Goal: Communication & Community: Answer question/provide support

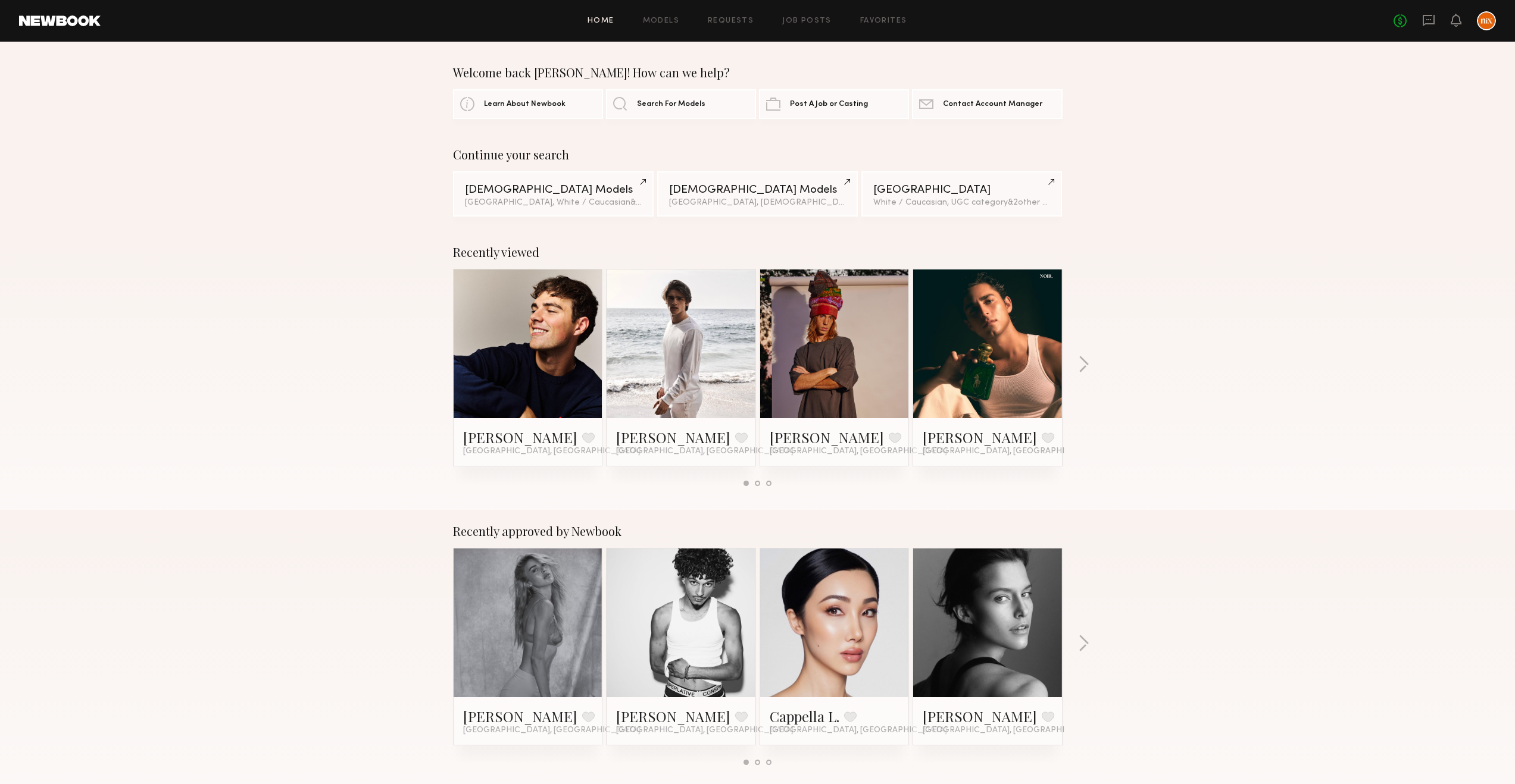
click at [1352, 471] on div "Recently viewed [PERSON_NAME] Favorite [GEOGRAPHIC_DATA], [GEOGRAPHIC_DATA] [PE…" at bounding box center [758, 370] width 1515 height 279
click at [1294, 440] on div "Recently viewed [PERSON_NAME] Favorite [GEOGRAPHIC_DATA], [GEOGRAPHIC_DATA] [PE…" at bounding box center [758, 370] width 1515 height 279
click at [1258, 424] on div "Recently viewed [PERSON_NAME] Favorite [GEOGRAPHIC_DATA], [GEOGRAPHIC_DATA] [PE…" at bounding box center [758, 370] width 1515 height 279
click at [1246, 416] on div "Recently viewed [PERSON_NAME] Favorite [GEOGRAPHIC_DATA], [GEOGRAPHIC_DATA] [PE…" at bounding box center [758, 370] width 1515 height 279
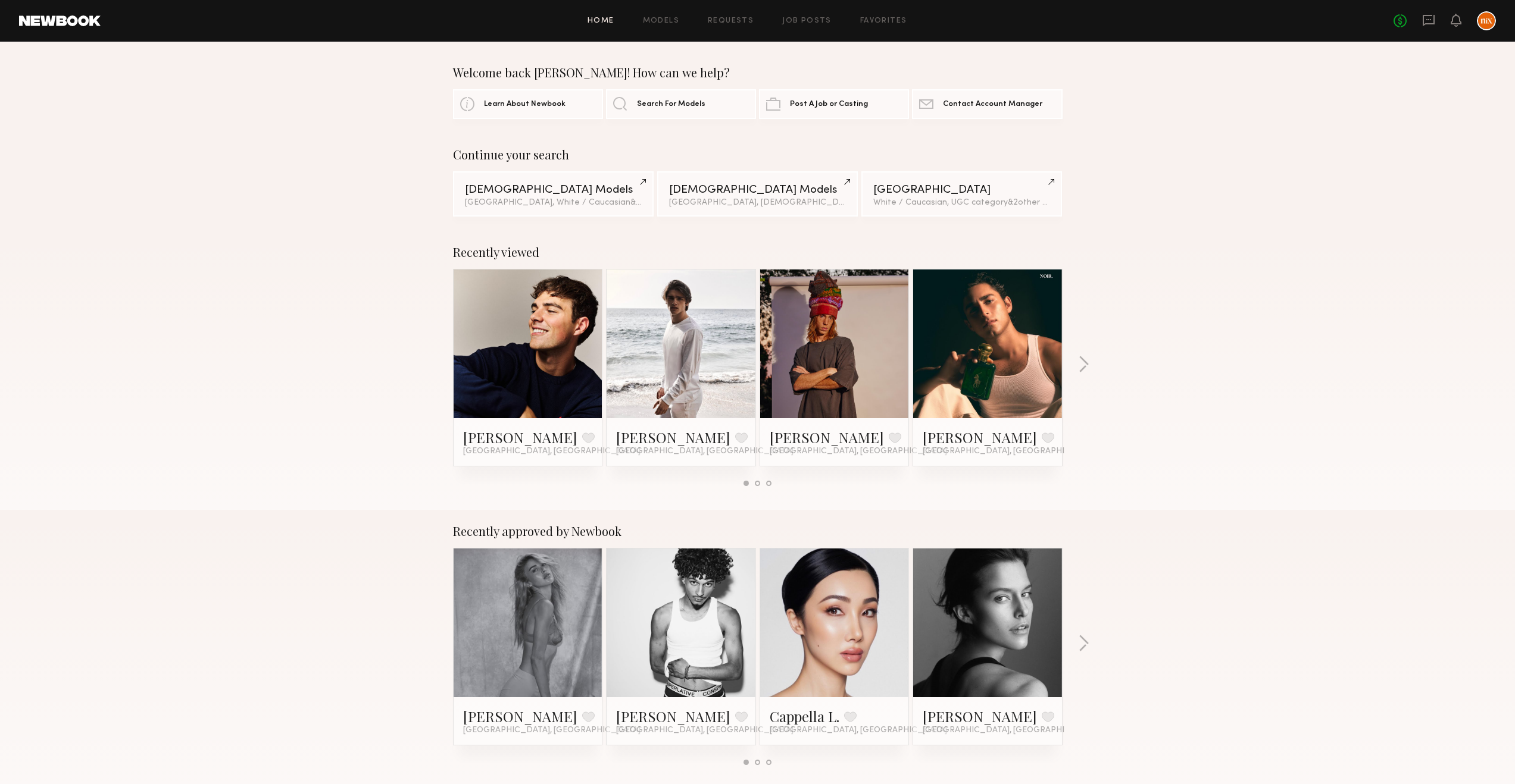
drag, startPoint x: 1201, startPoint y: 365, endPoint x: 1201, endPoint y: 376, distance: 11.0
click at [1201, 366] on div "Recently viewed [PERSON_NAME] Favorite [GEOGRAPHIC_DATA], [GEOGRAPHIC_DATA] [PE…" at bounding box center [758, 370] width 1515 height 279
click at [716, 19] on link "Requests" at bounding box center [731, 21] width 46 height 8
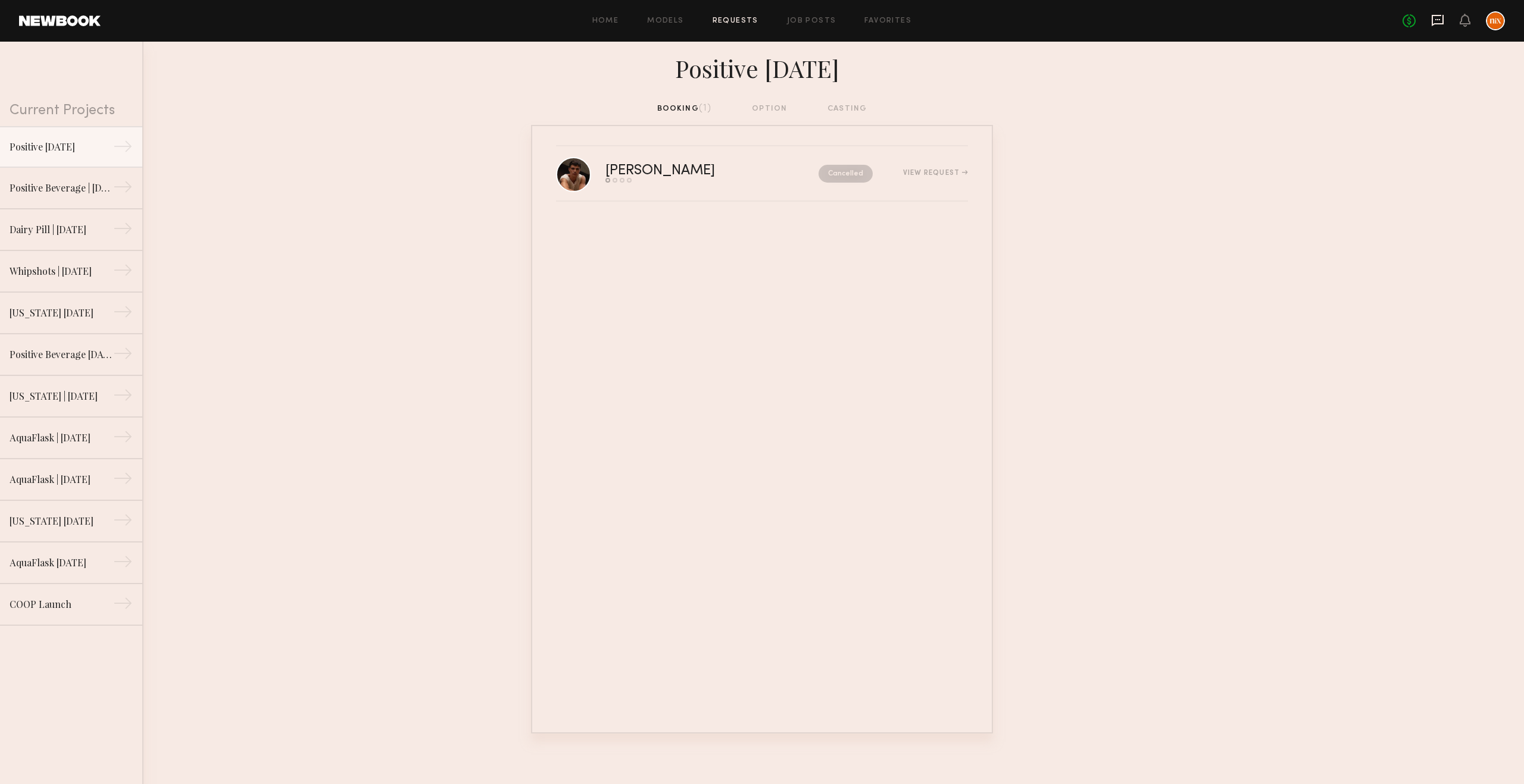
click at [1435, 22] on icon at bounding box center [1438, 20] width 13 height 13
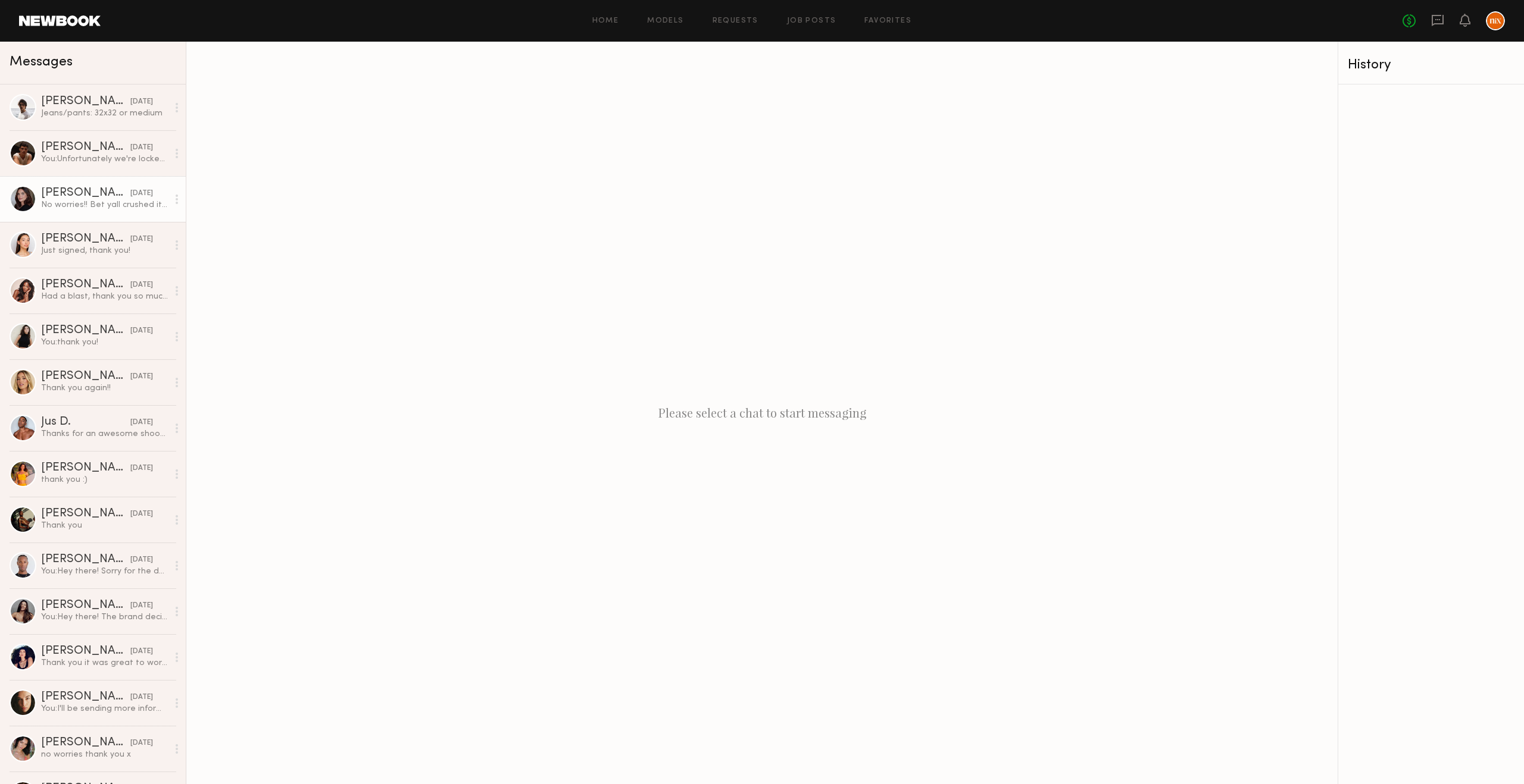
click at [115, 208] on div "No worries!! Bet yall crushed it! Thank you!!" at bounding box center [105, 205] width 127 height 11
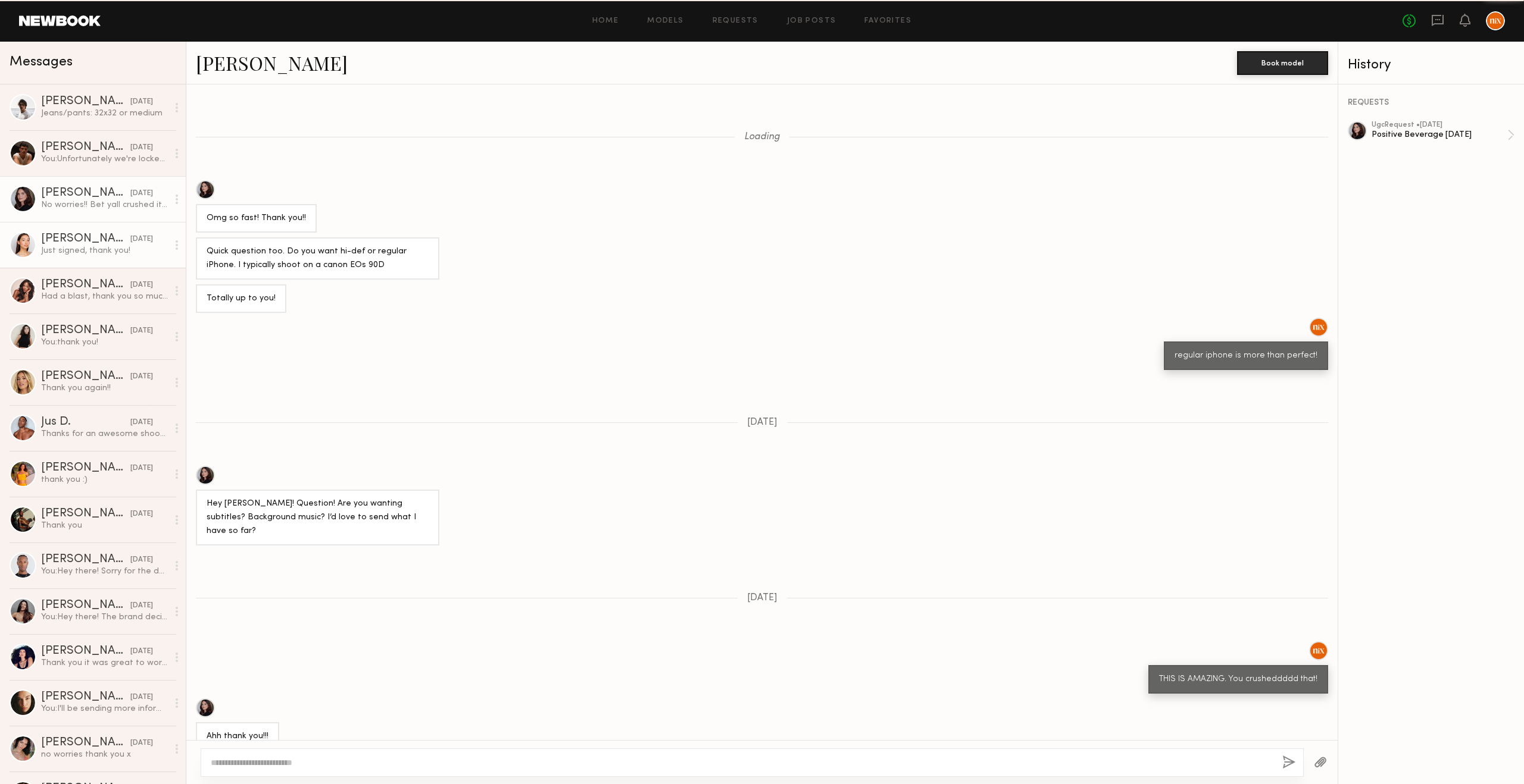
scroll to position [170, 0]
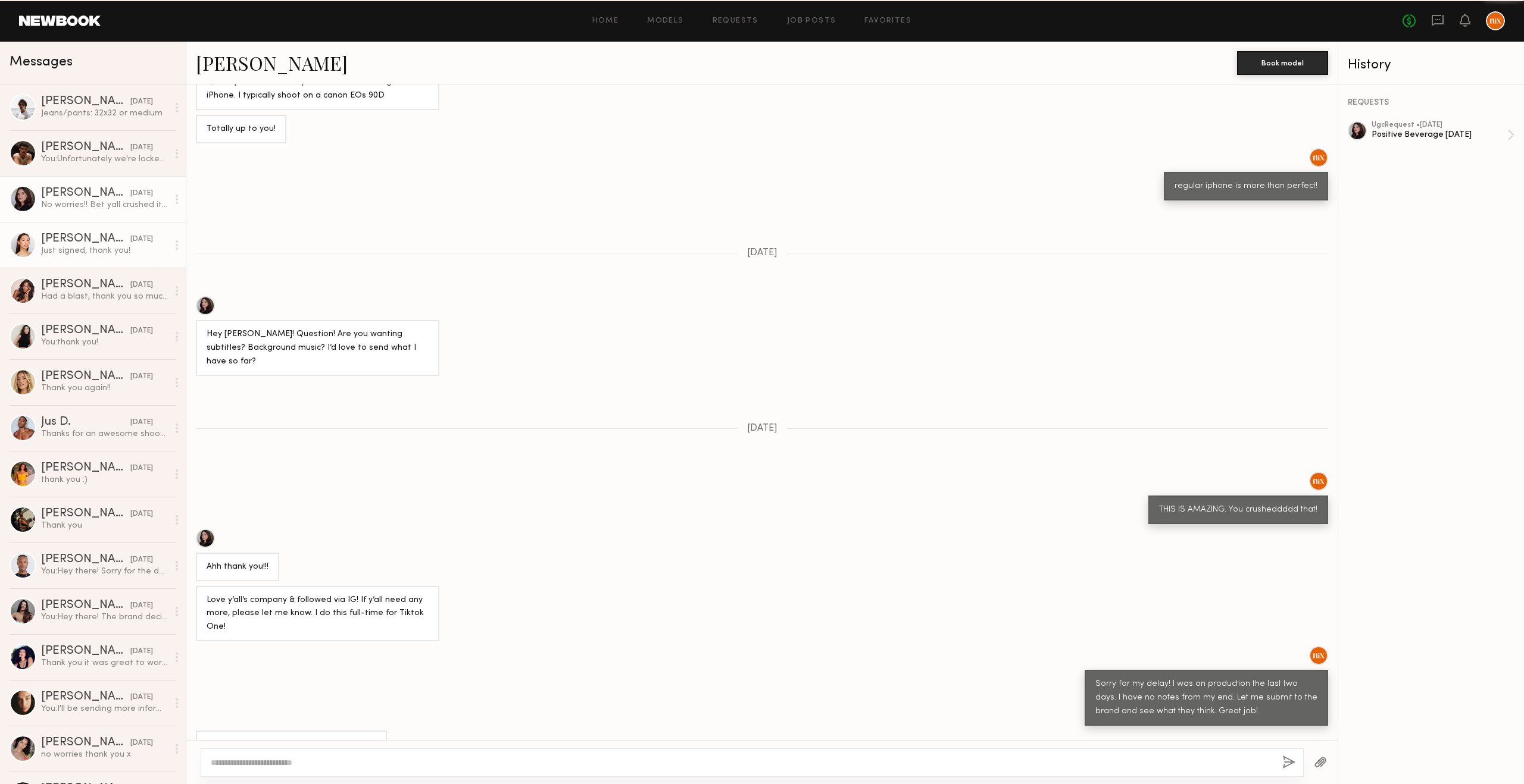
click at [104, 267] on link "[PERSON_NAME] [DATE] Just signed, thank you!" at bounding box center [93, 245] width 185 height 46
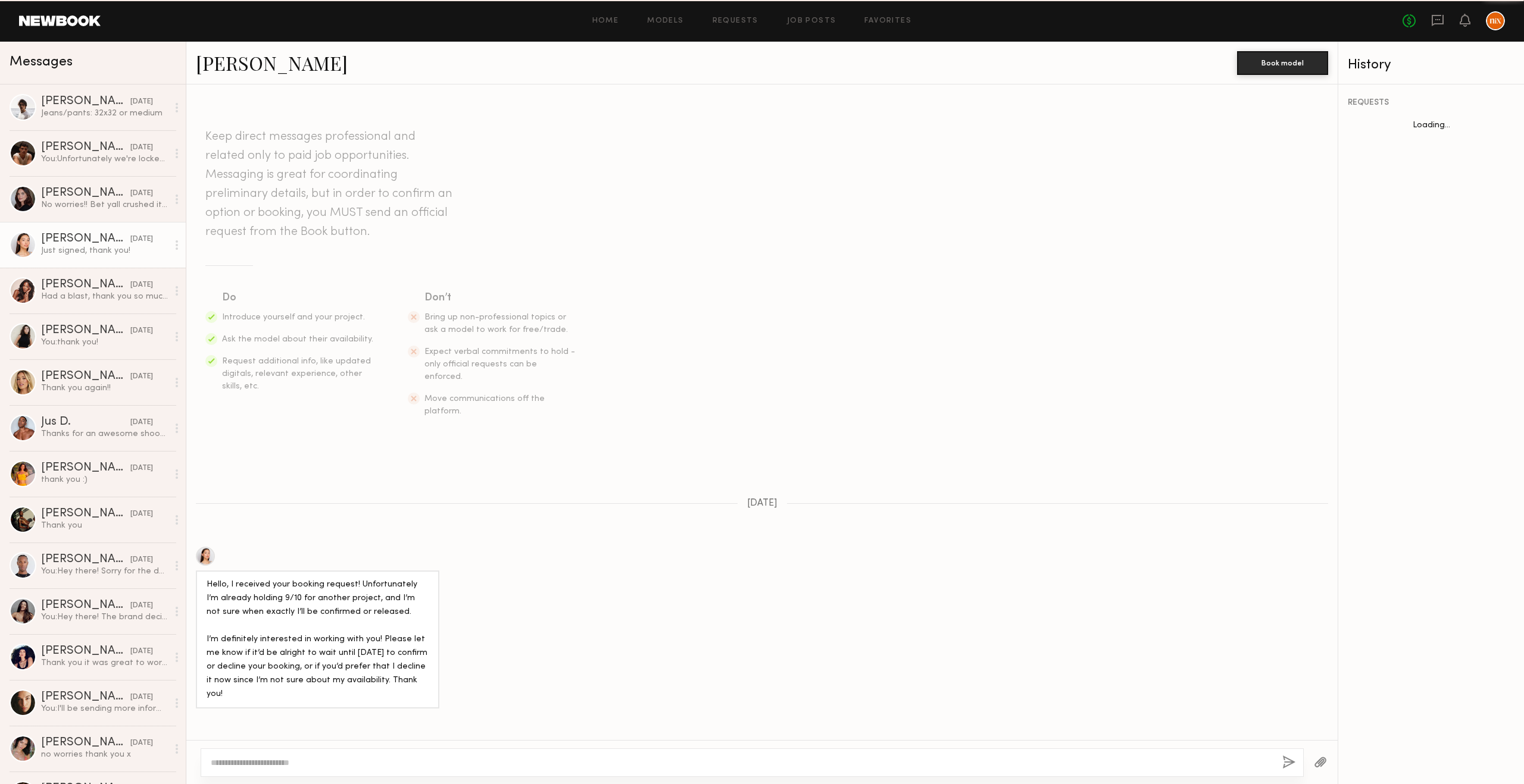
scroll to position [795, 0]
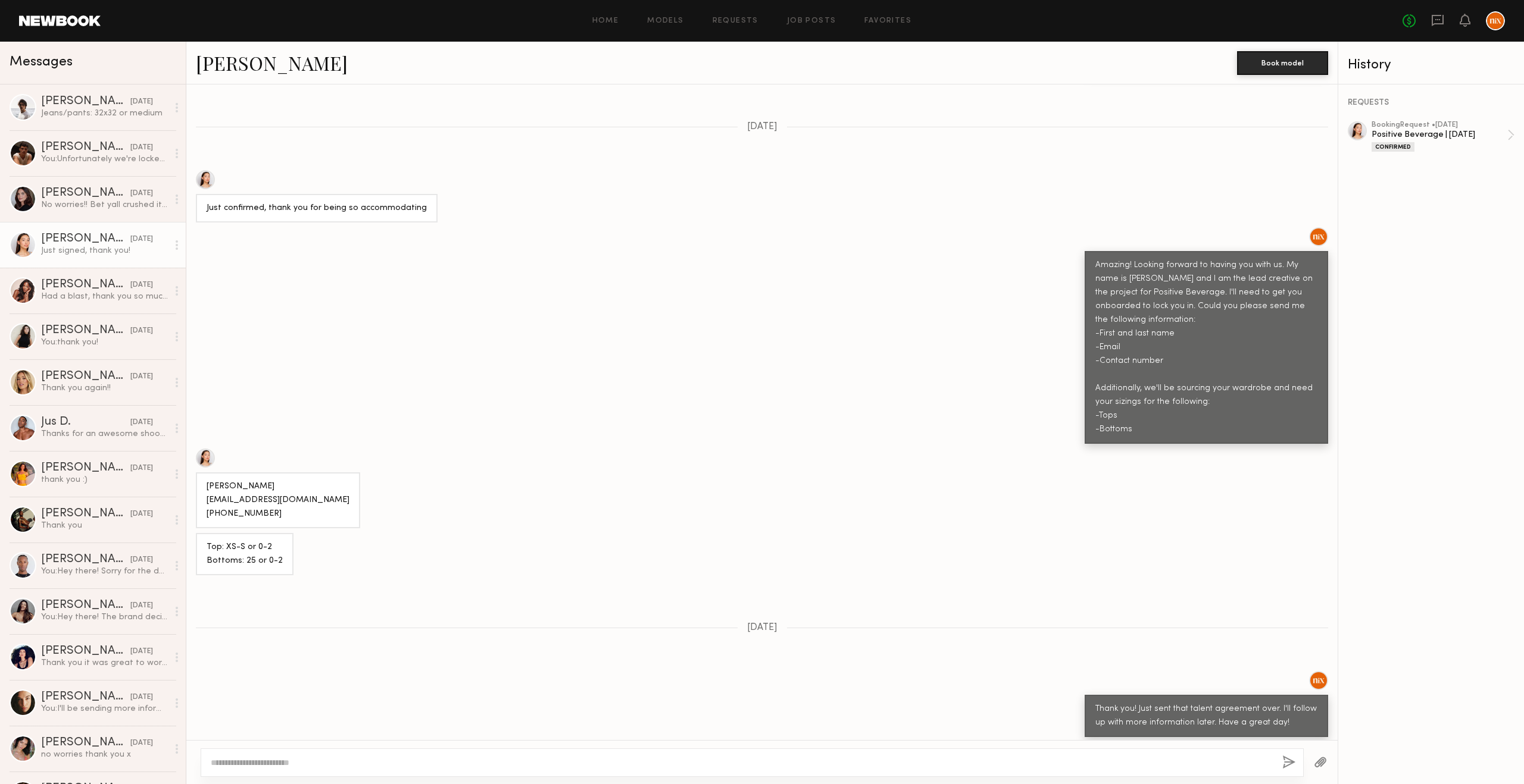
click at [203, 449] on div at bounding box center [205, 458] width 19 height 19
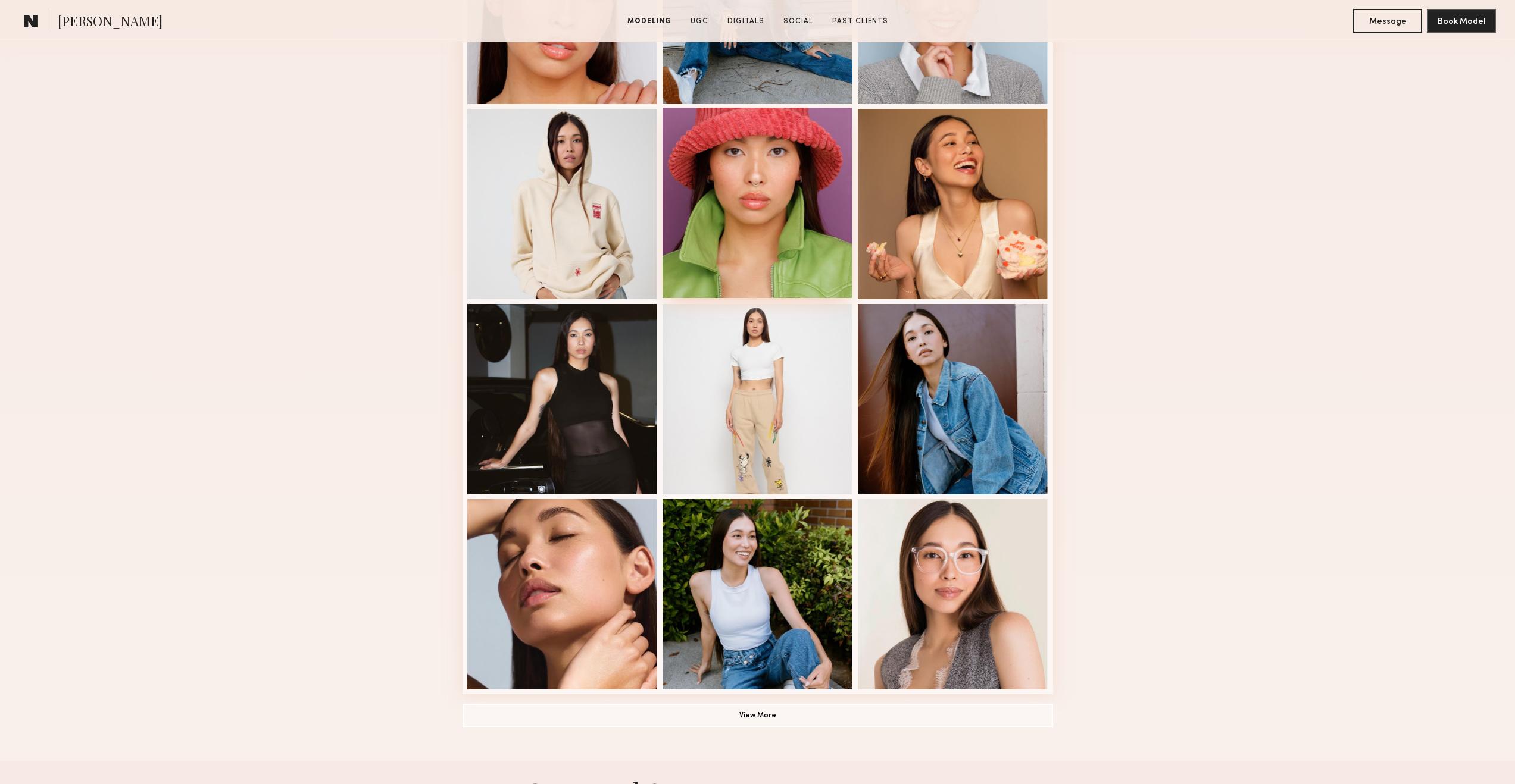
scroll to position [18, 0]
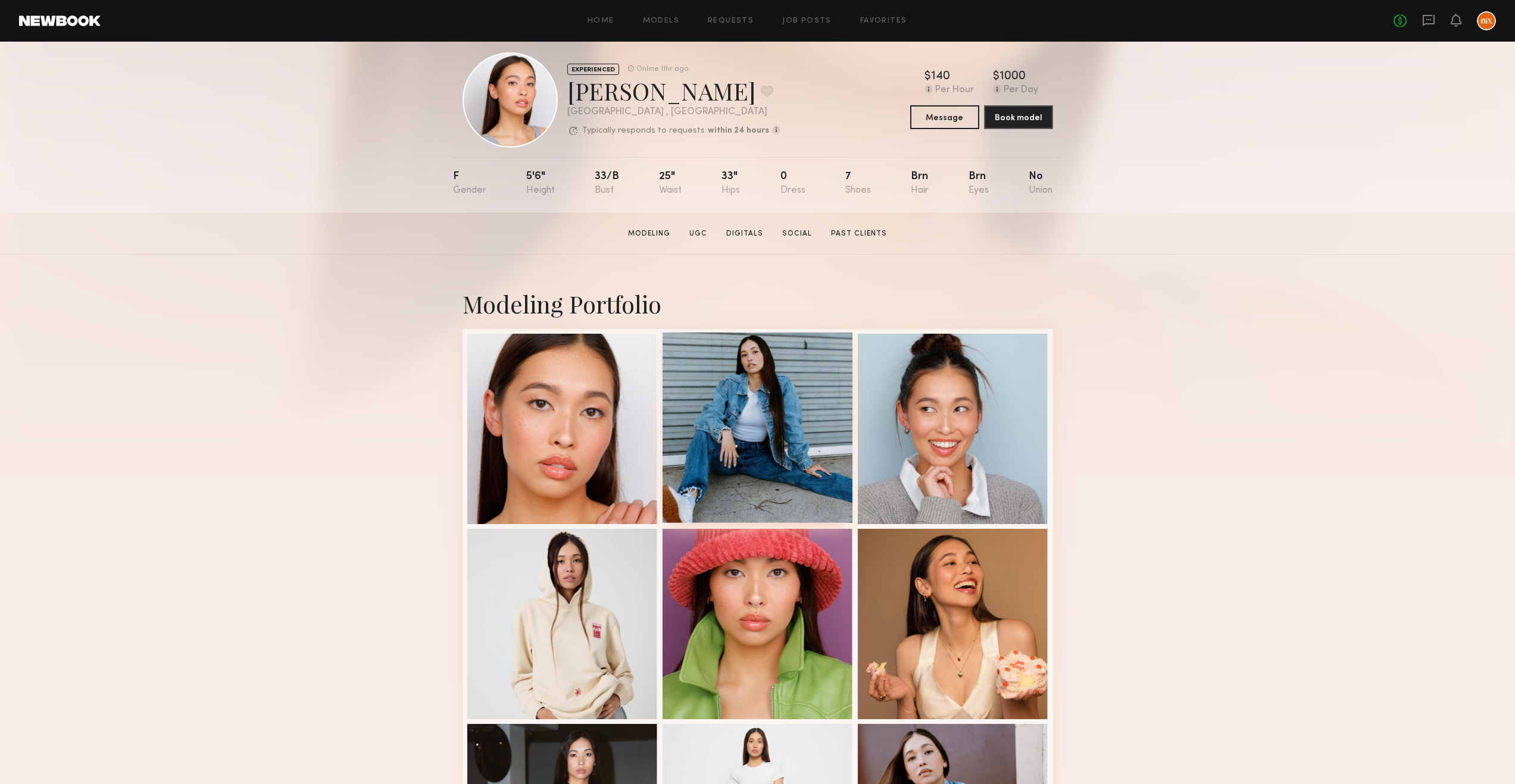
click at [791, 430] on div at bounding box center [758, 428] width 190 height 190
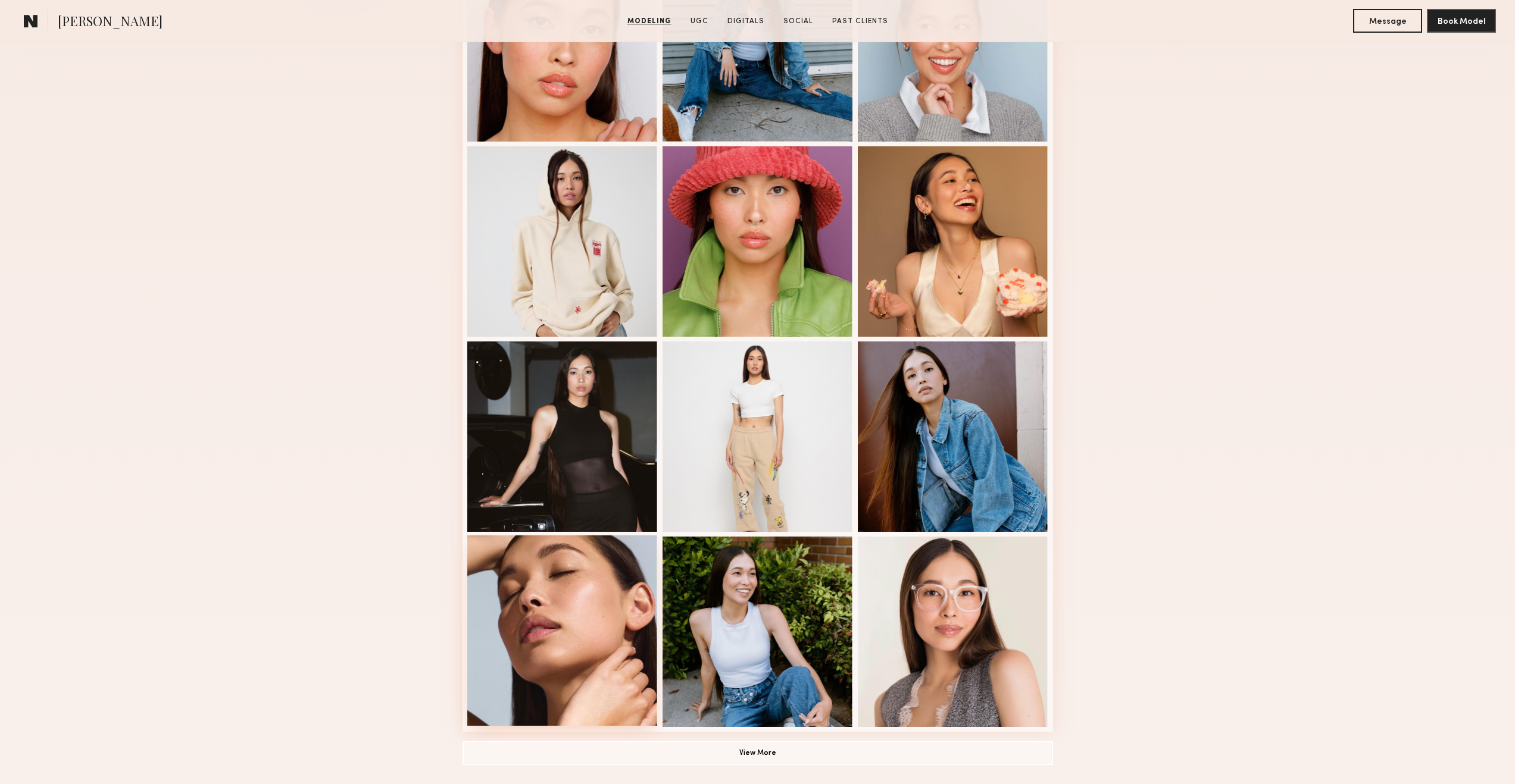
scroll to position [739, 0]
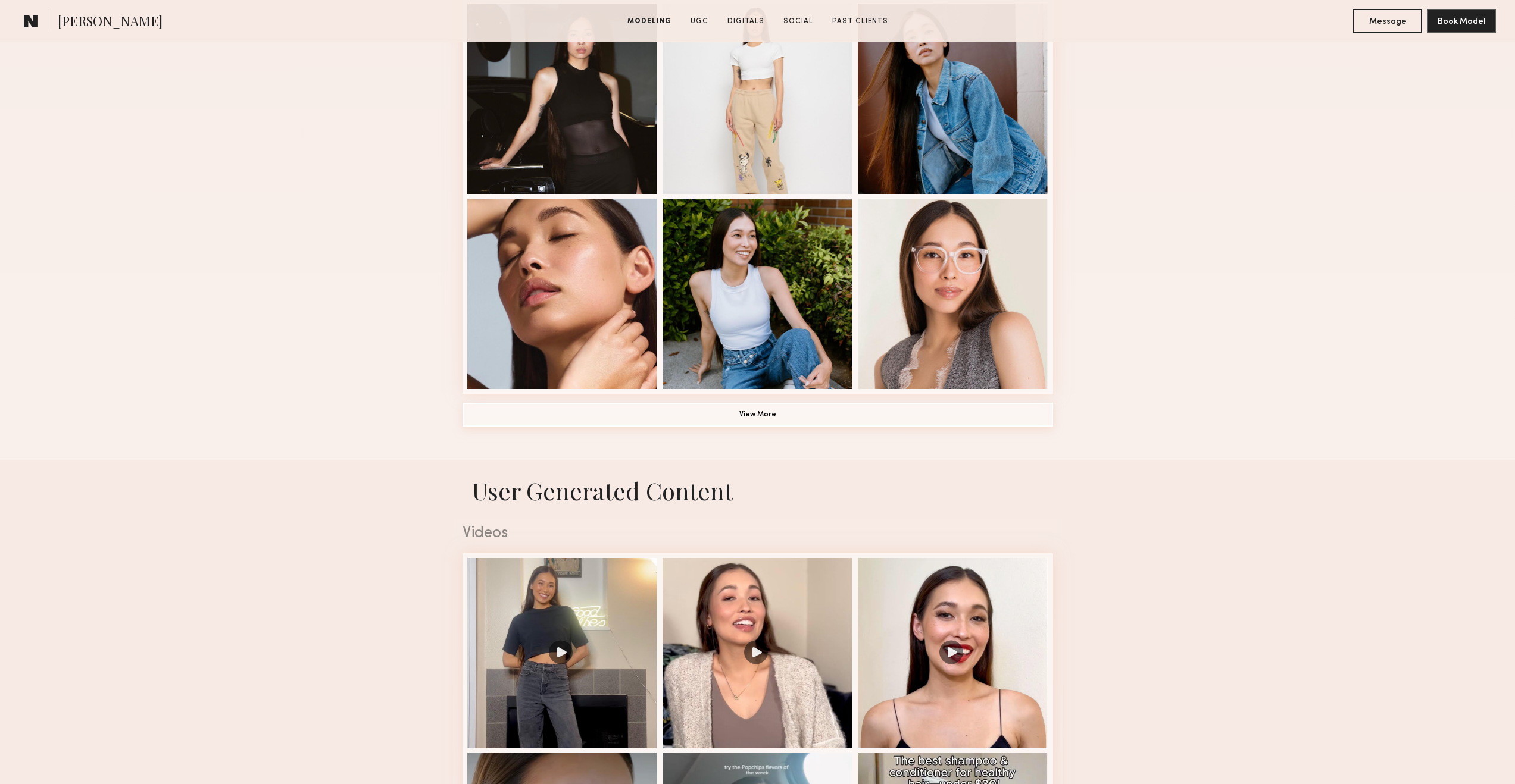
click at [698, 416] on button "View More" at bounding box center [758, 415] width 591 height 24
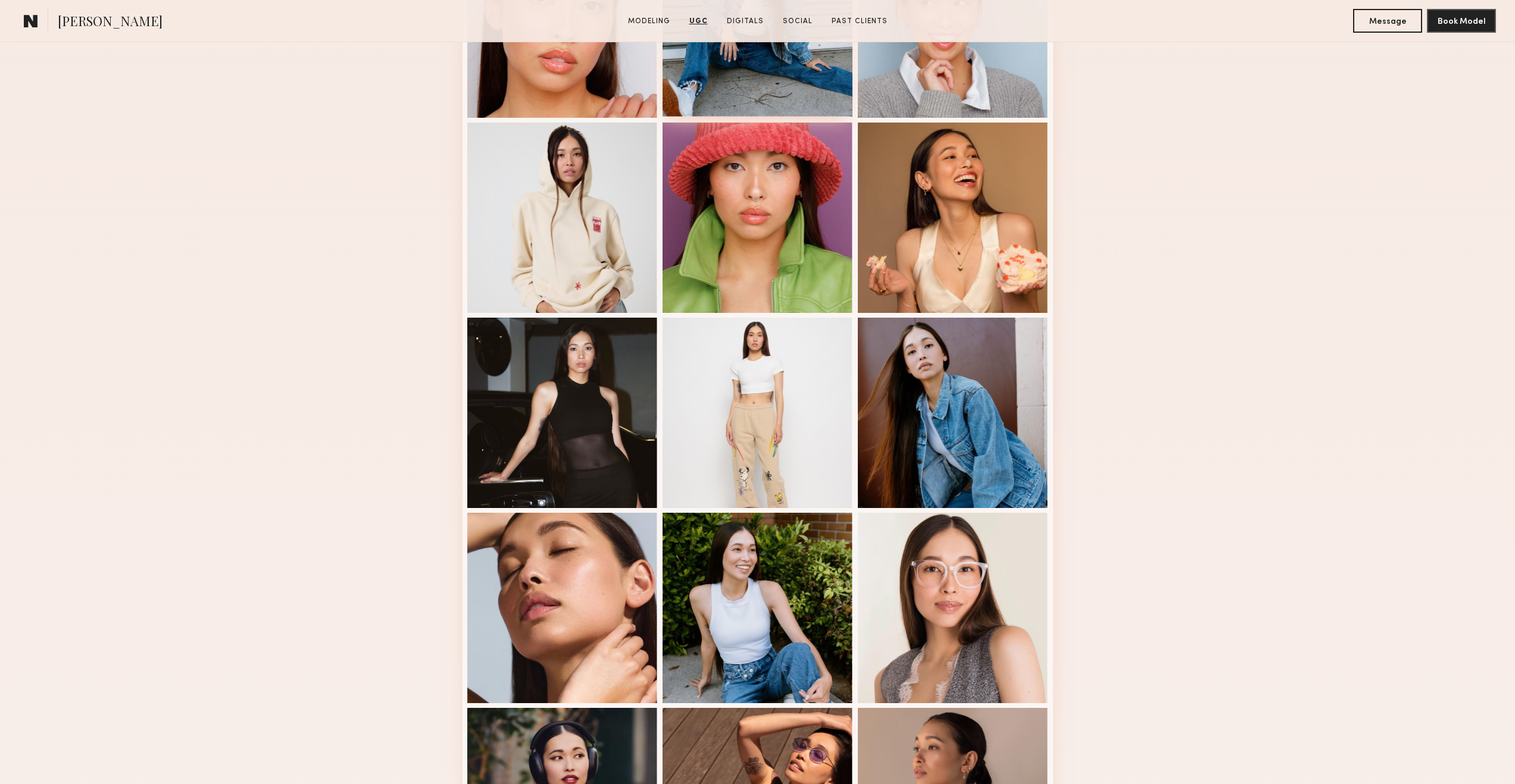
scroll to position [0, 0]
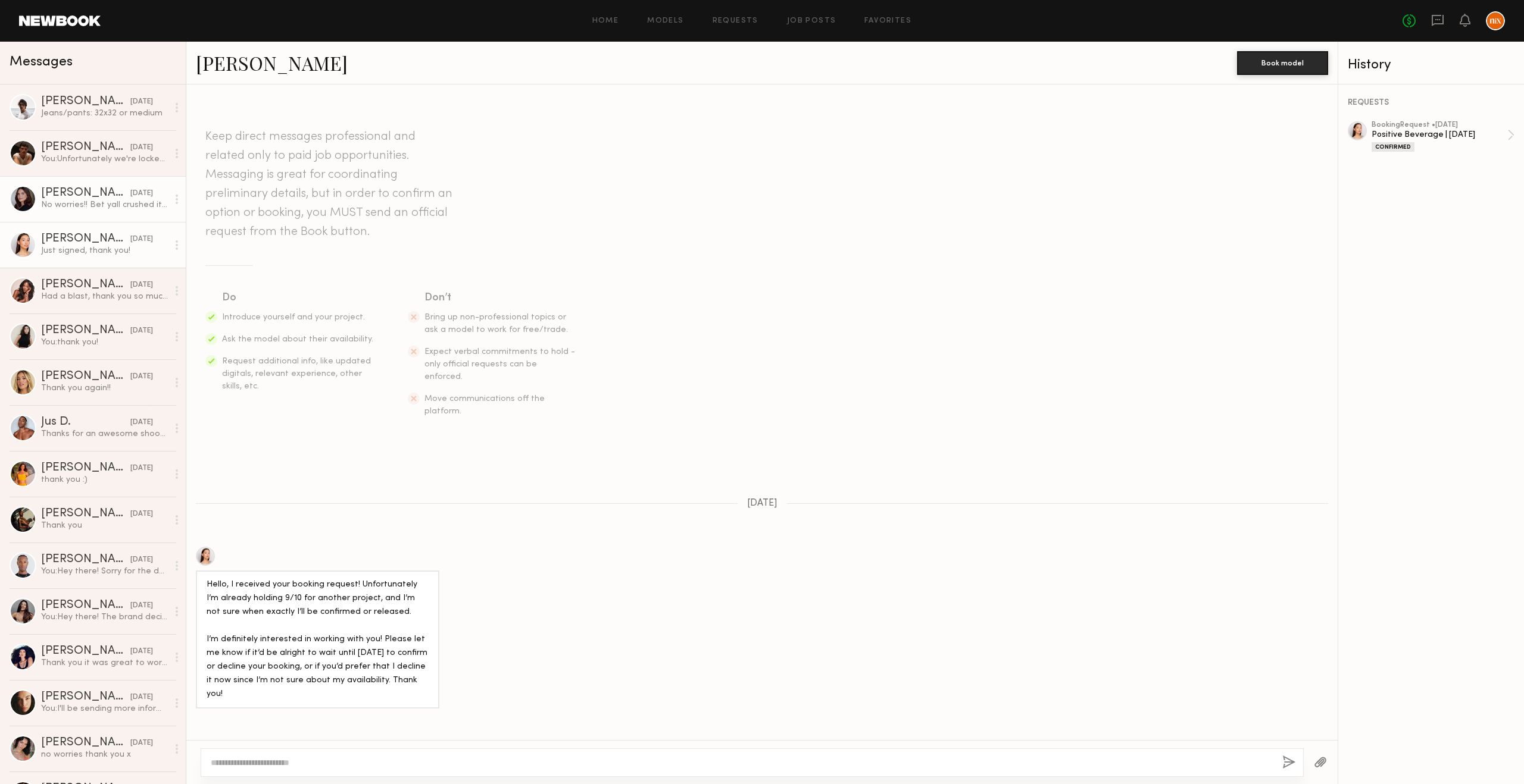
scroll to position [795, 0]
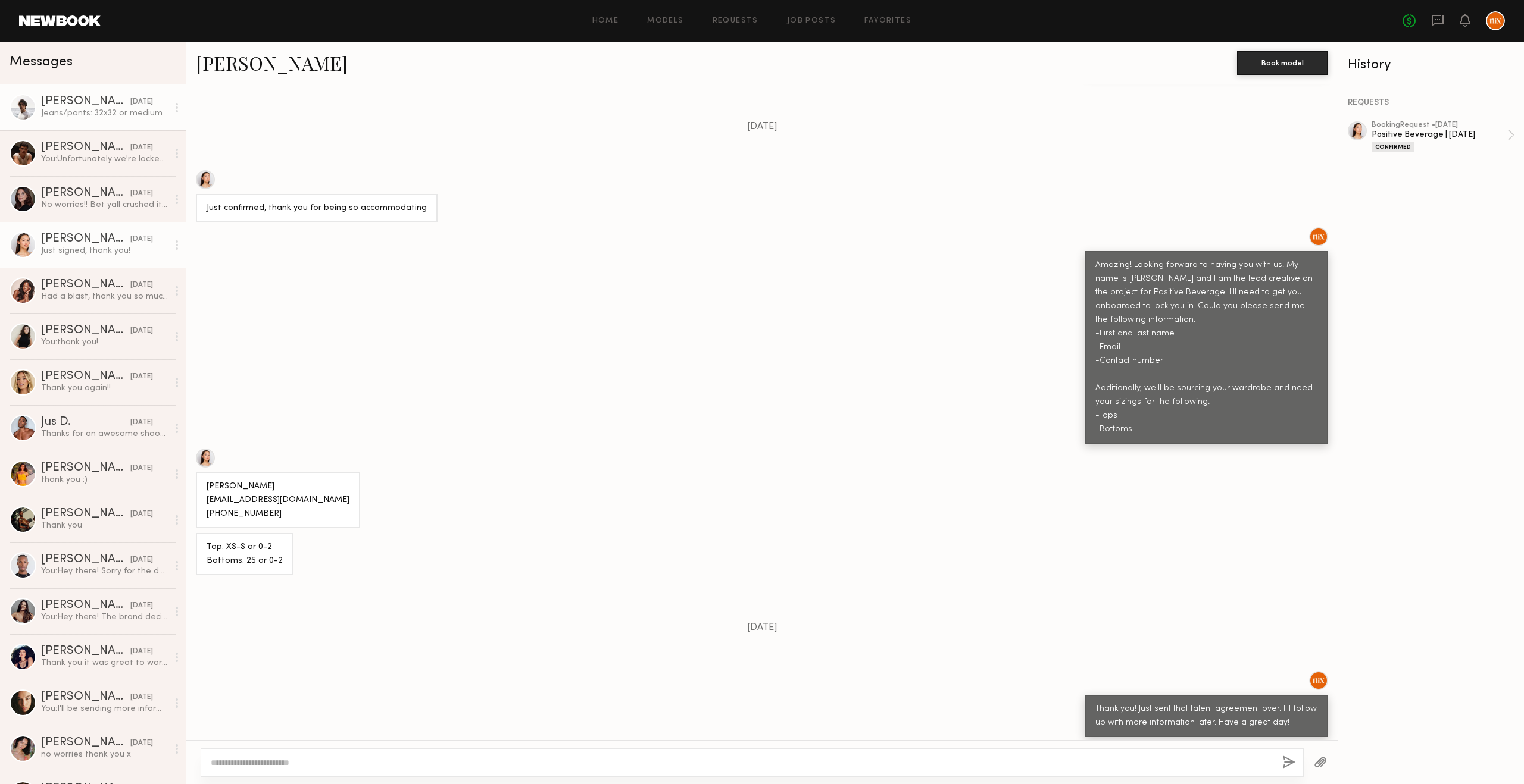
click at [90, 119] on link "Kyle S. 09/06/2025 Jeans/pants: 32x32 or medium" at bounding box center [93, 107] width 185 height 46
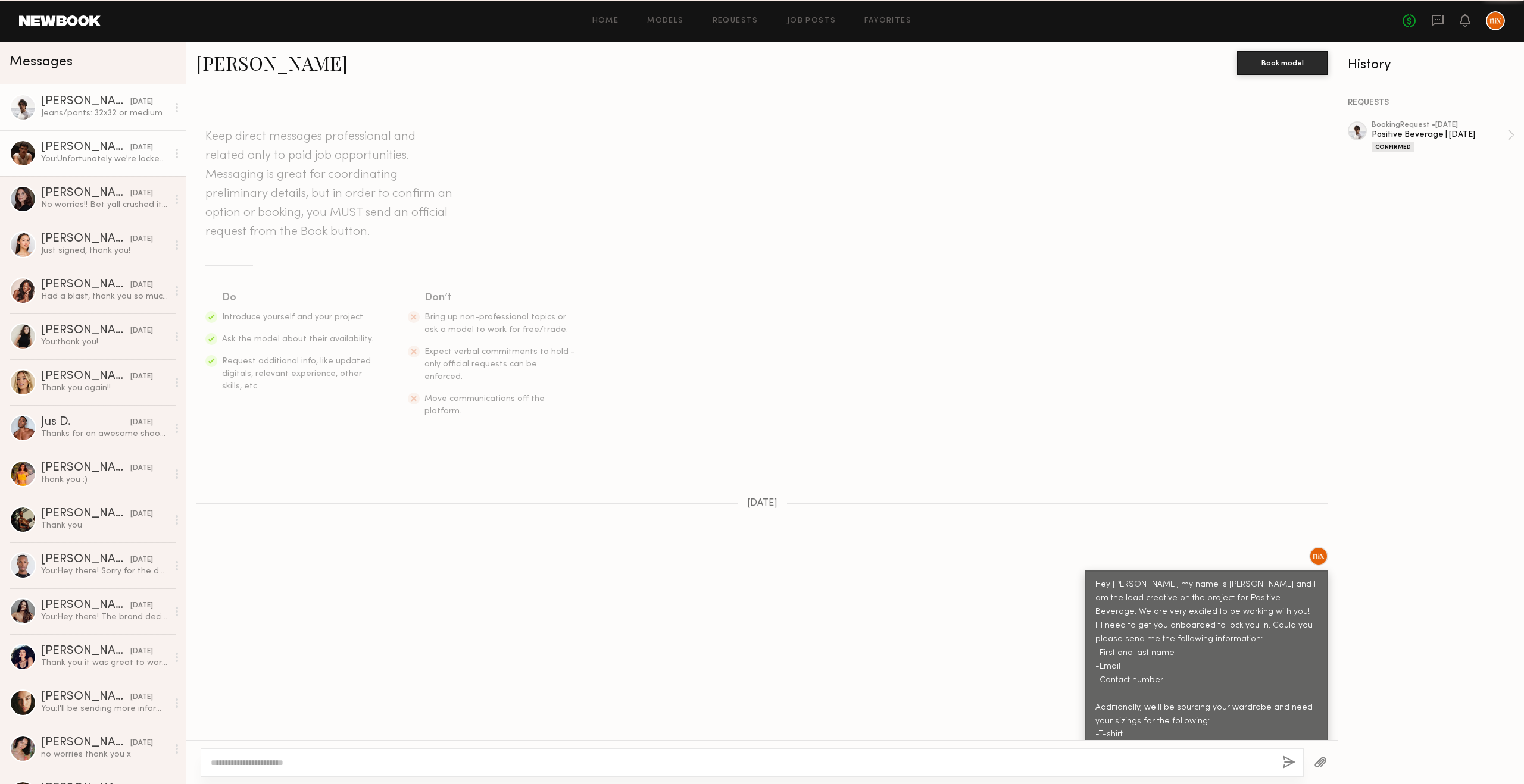
scroll to position [220, 0]
